Goal: Information Seeking & Learning: Learn about a topic

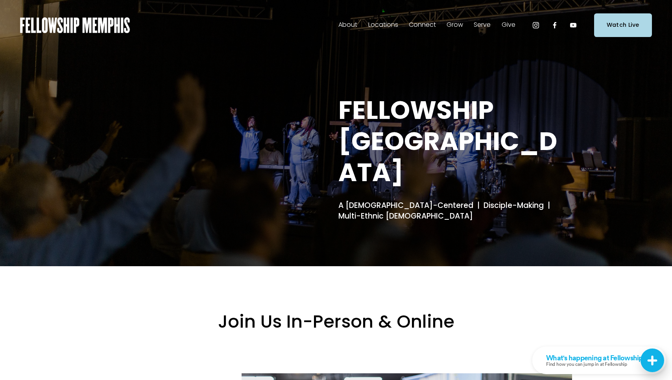
click at [0, 0] on span "Blog" at bounding box center [0, 0] width 0 height 0
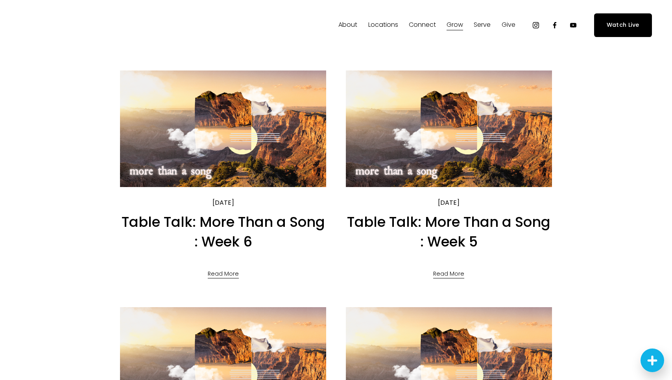
click at [233, 135] on img at bounding box center [223, 129] width 208 height 118
